Goal: Task Accomplishment & Management: Manage account settings

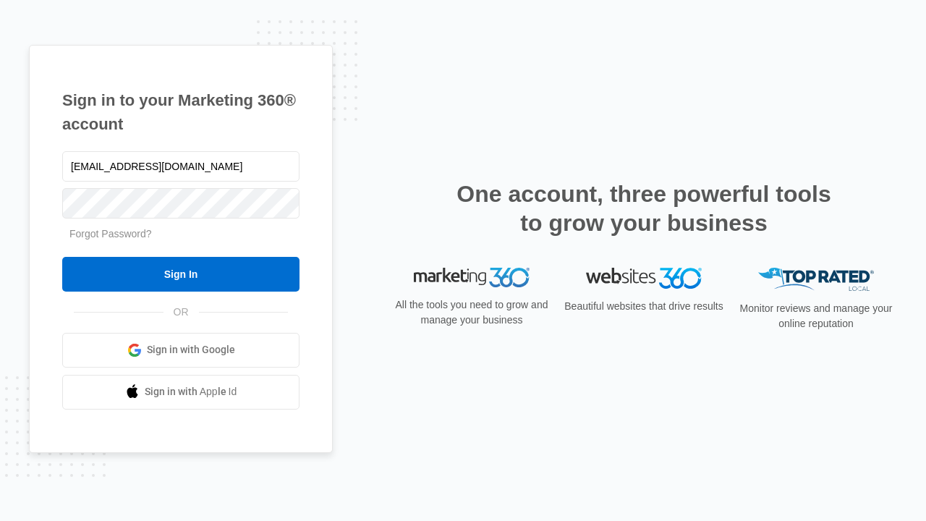
type input "[EMAIL_ADDRESS][DOMAIN_NAME]"
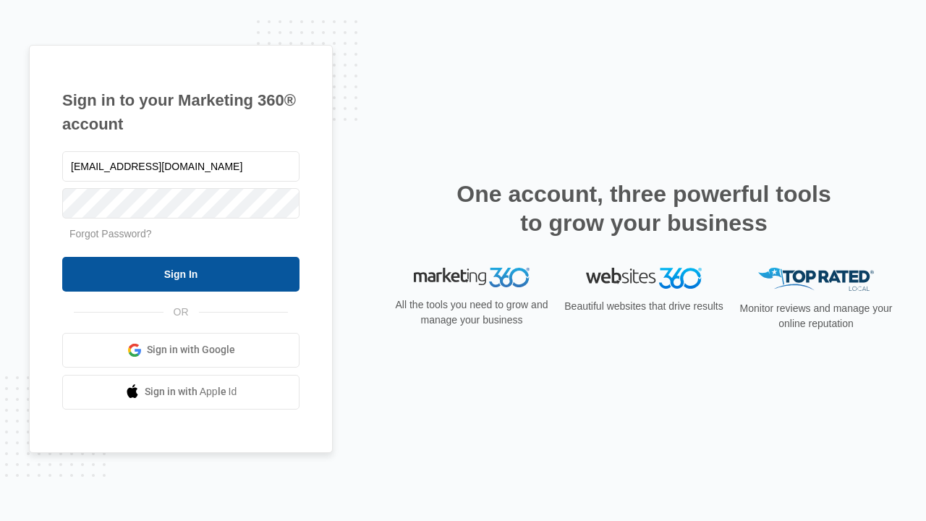
click at [181, 273] on input "Sign In" at bounding box center [180, 274] width 237 height 35
